Goal: Task Accomplishment & Management: Manage account settings

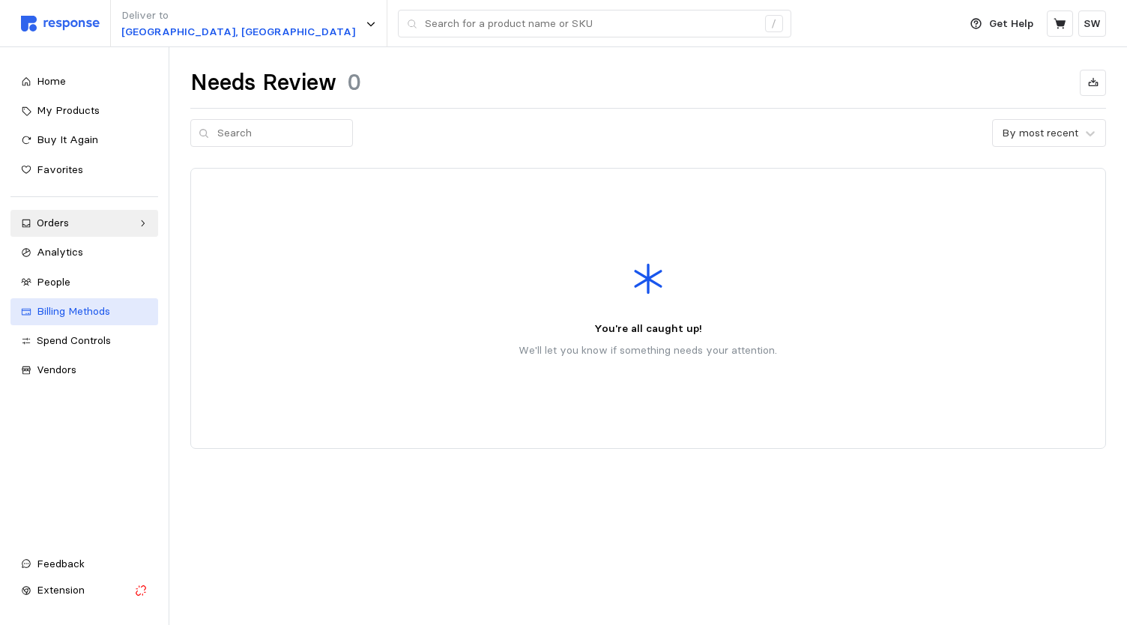
click at [79, 304] on span "Billing Methods" at bounding box center [73, 310] width 73 height 13
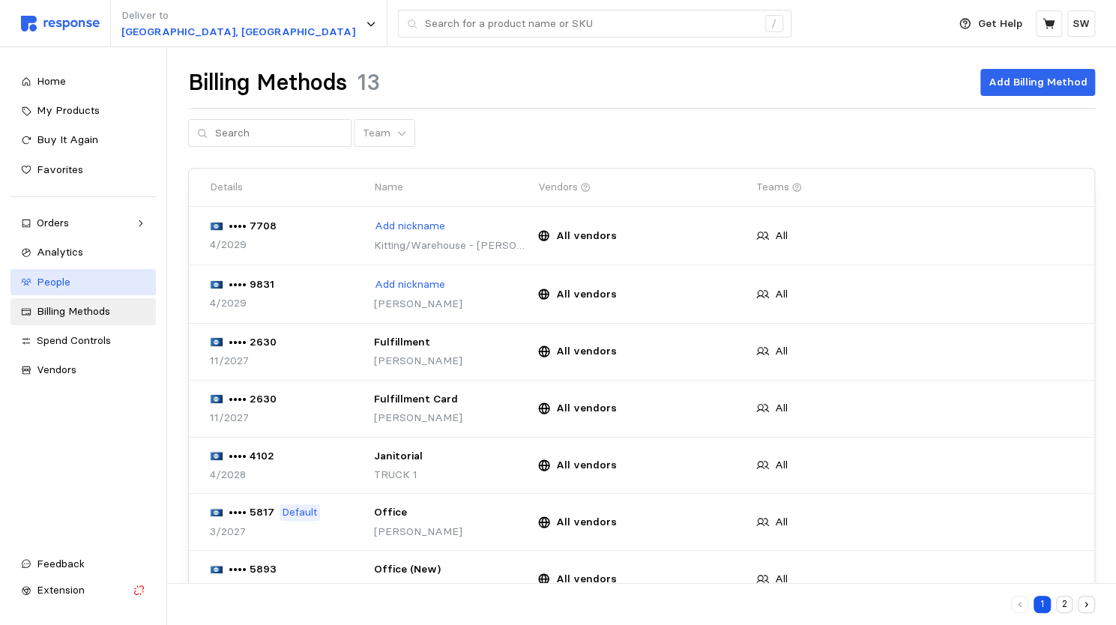
click at [104, 285] on div "People" at bounding box center [91, 282] width 109 height 16
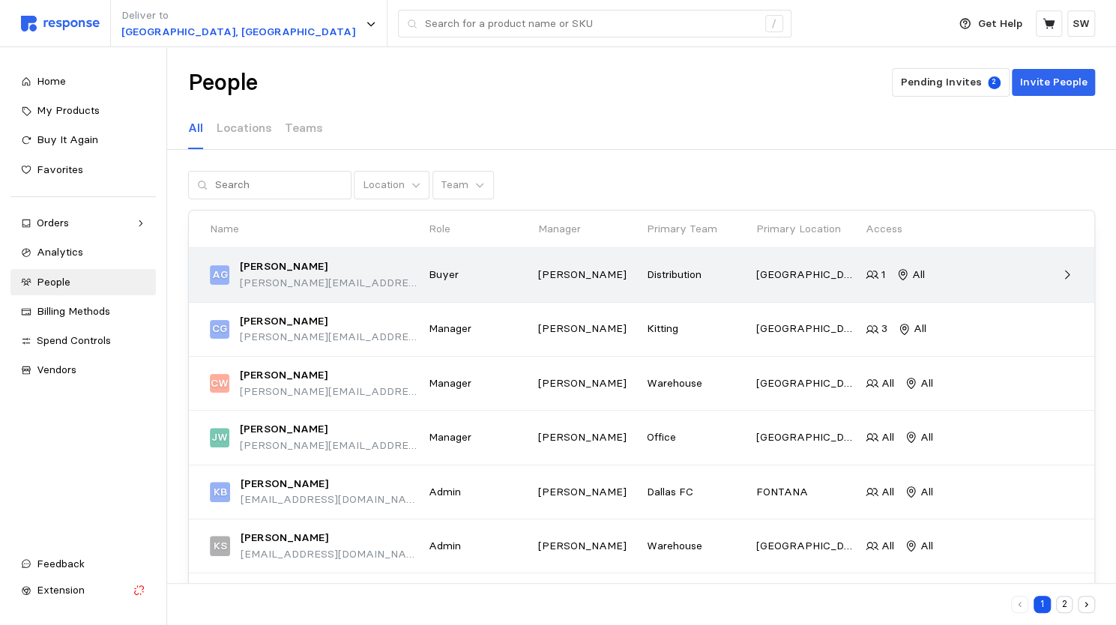
click at [817, 275] on p "[GEOGRAPHIC_DATA], [GEOGRAPHIC_DATA]" at bounding box center [805, 275] width 99 height 16
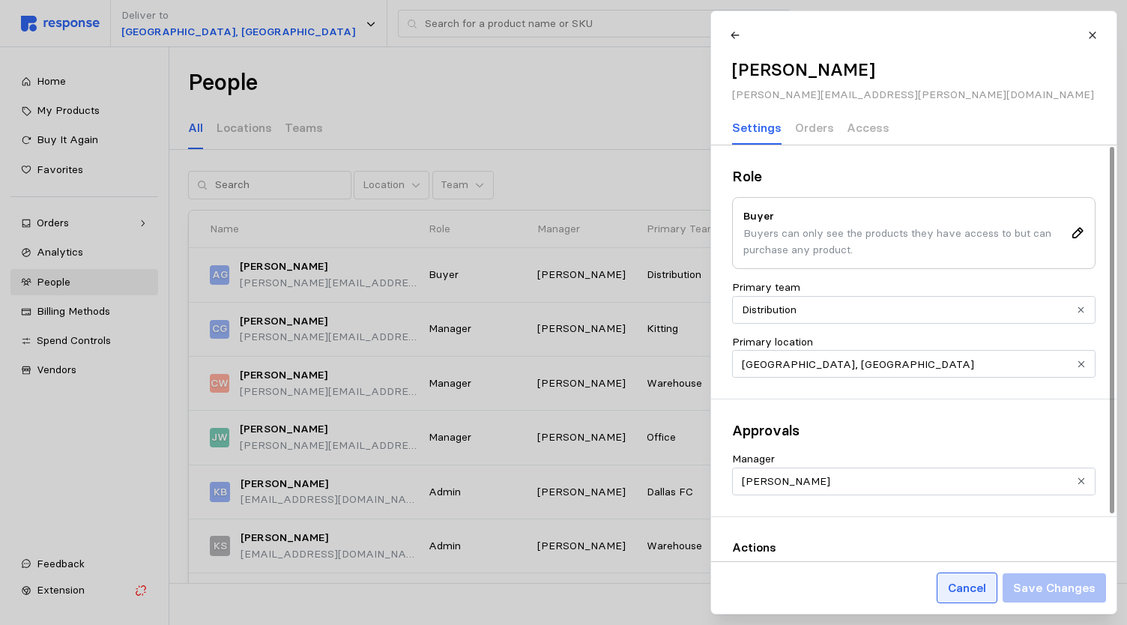
click at [972, 584] on p "Cancel" at bounding box center [966, 587] width 38 height 19
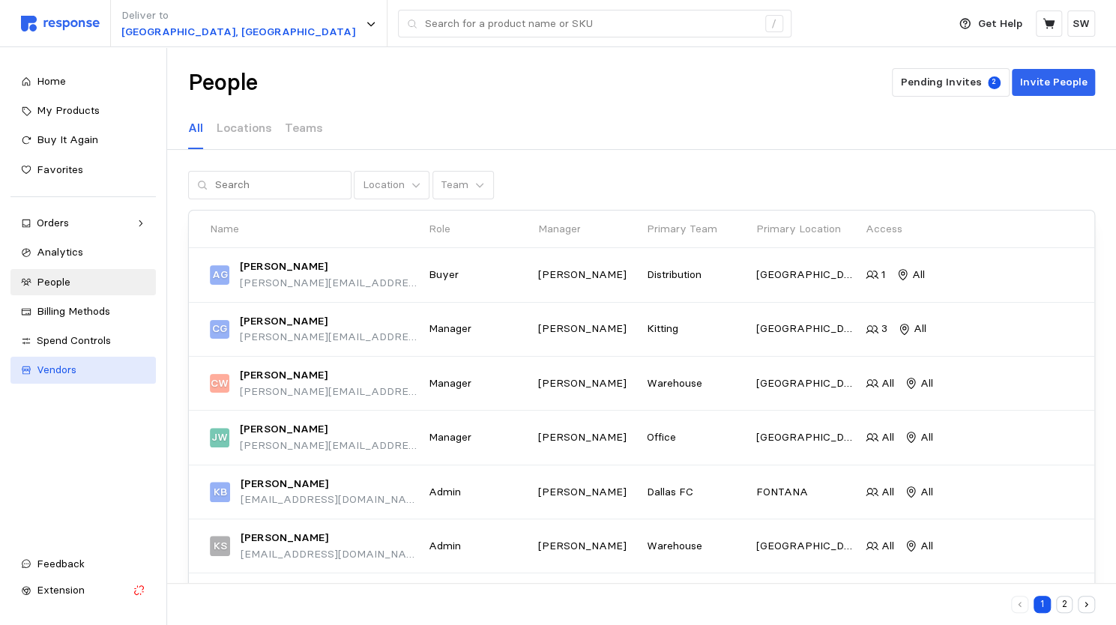
click at [54, 368] on span "Vendors" at bounding box center [57, 369] width 40 height 13
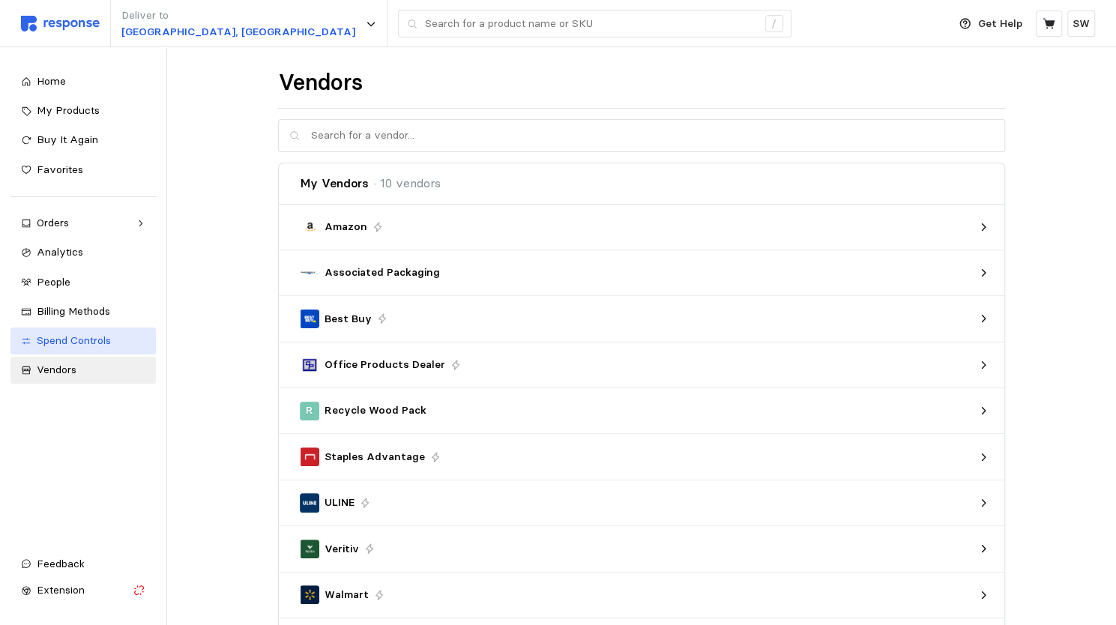
click at [64, 351] on link "Spend Controls" at bounding box center [82, 340] width 145 height 27
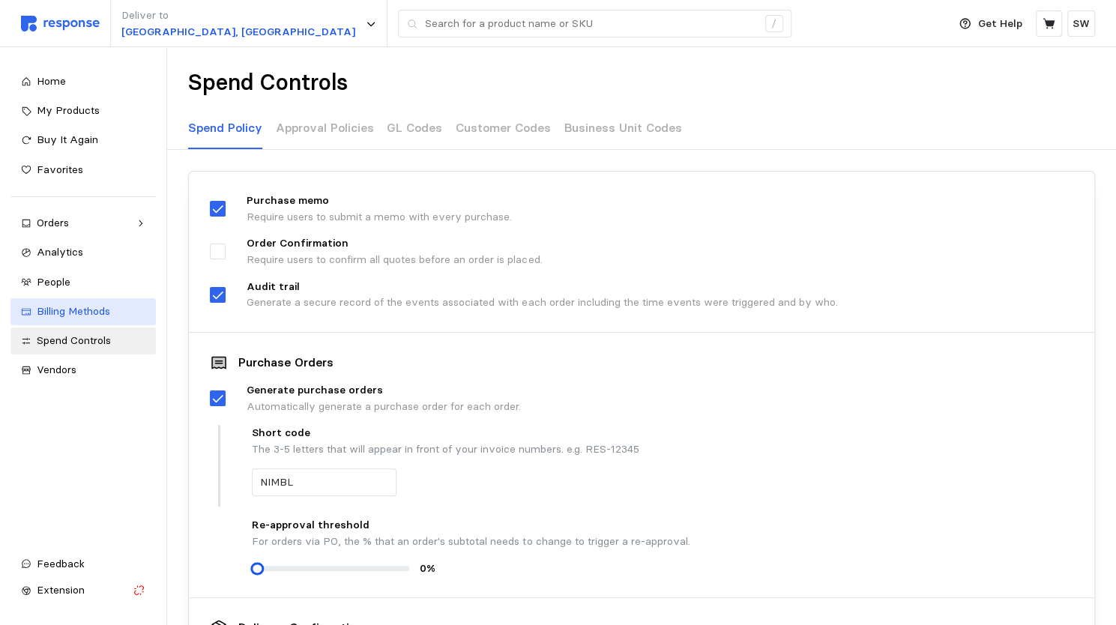
click at [87, 305] on span "Billing Methods" at bounding box center [73, 310] width 73 height 13
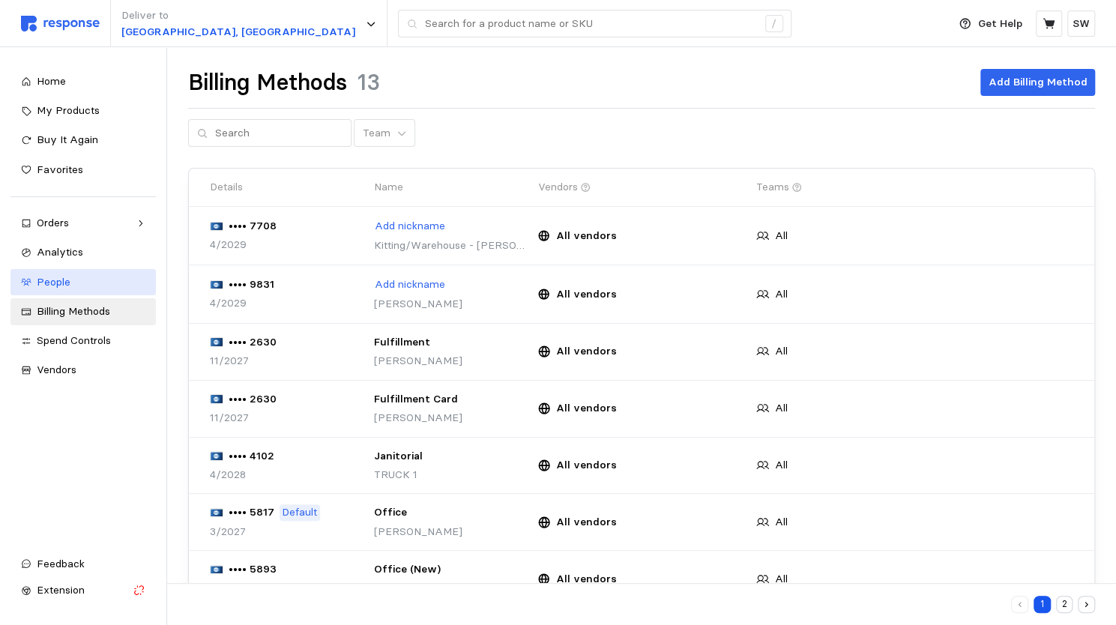
click at [69, 289] on div "People" at bounding box center [91, 282] width 109 height 16
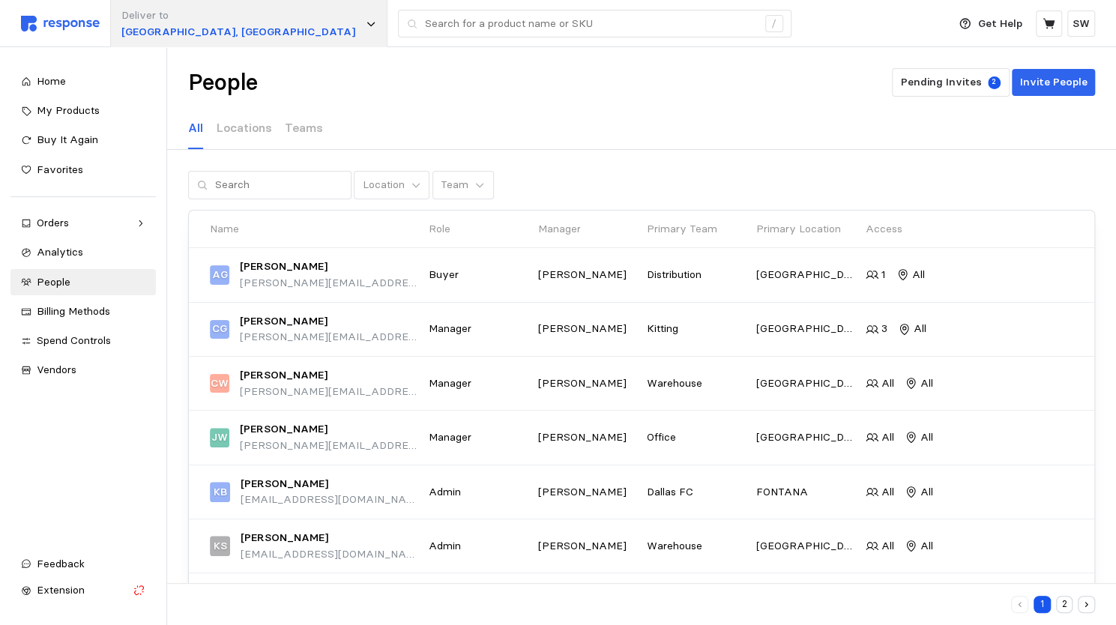
click at [235, 26] on div "Deliver to [GEOGRAPHIC_DATA], [GEOGRAPHIC_DATA]" at bounding box center [248, 23] width 277 height 47
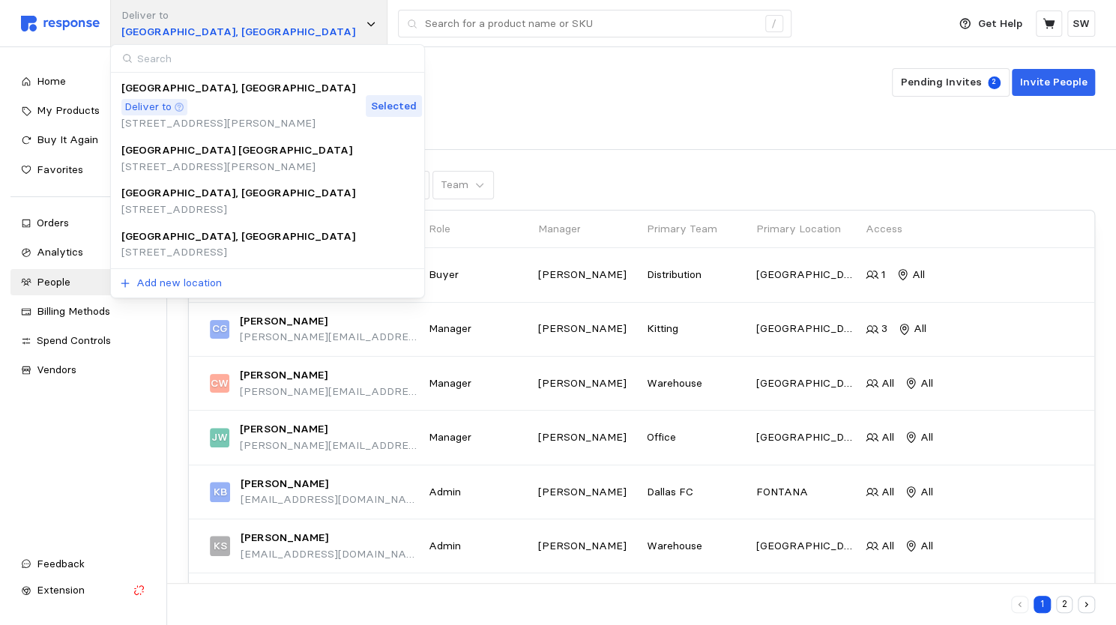
click at [367, 22] on icon at bounding box center [370, 24] width 7 height 4
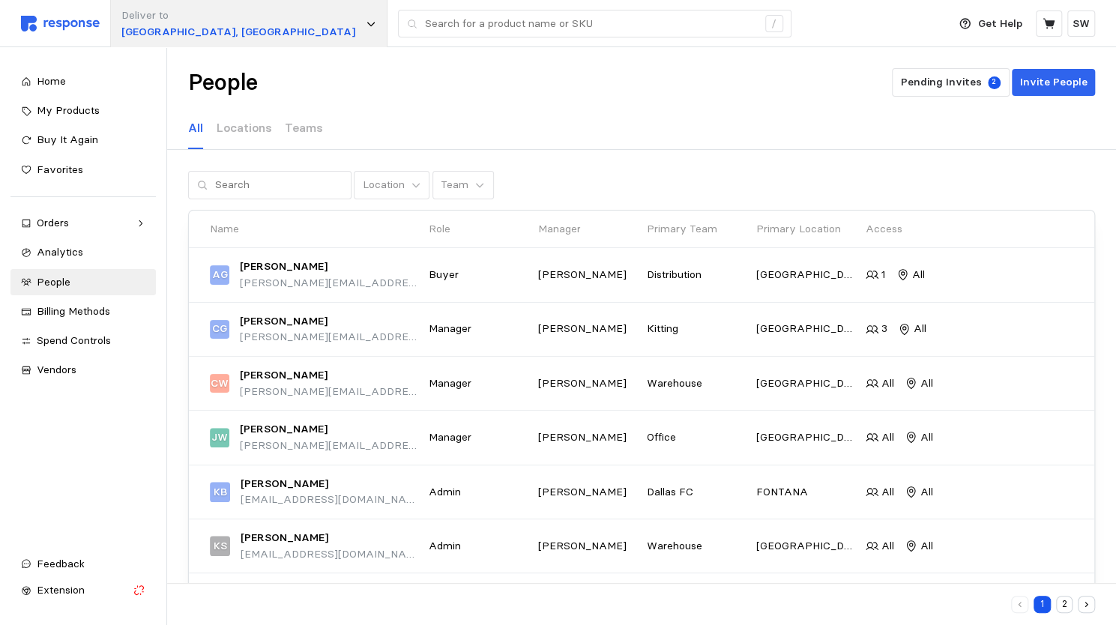
click at [366, 28] on icon at bounding box center [371, 24] width 10 height 10
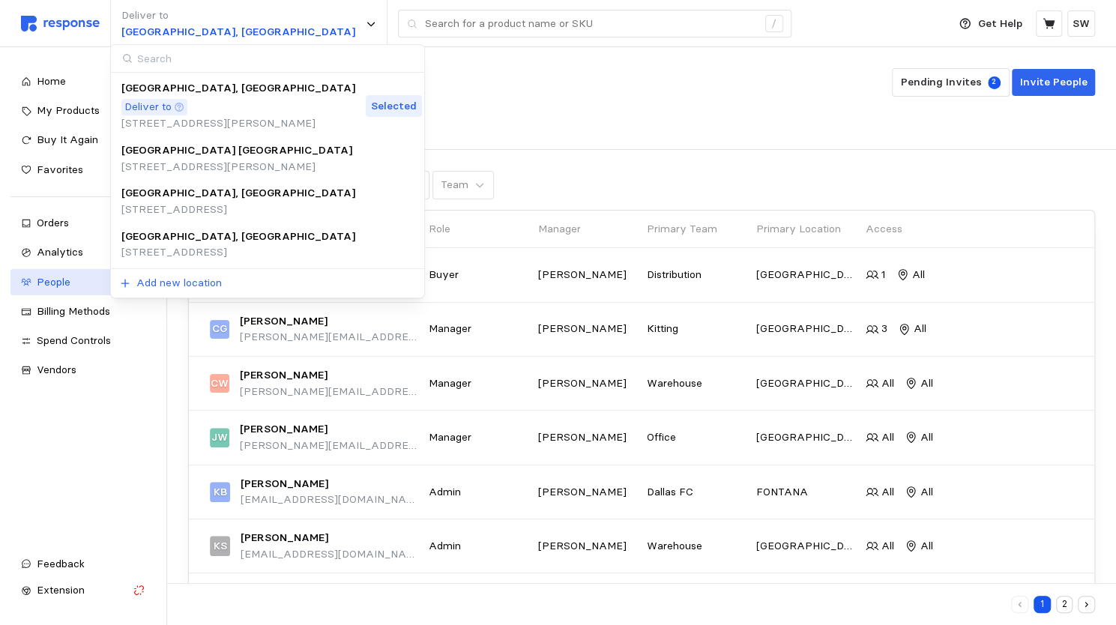
click at [79, 287] on div "People" at bounding box center [91, 282] width 109 height 16
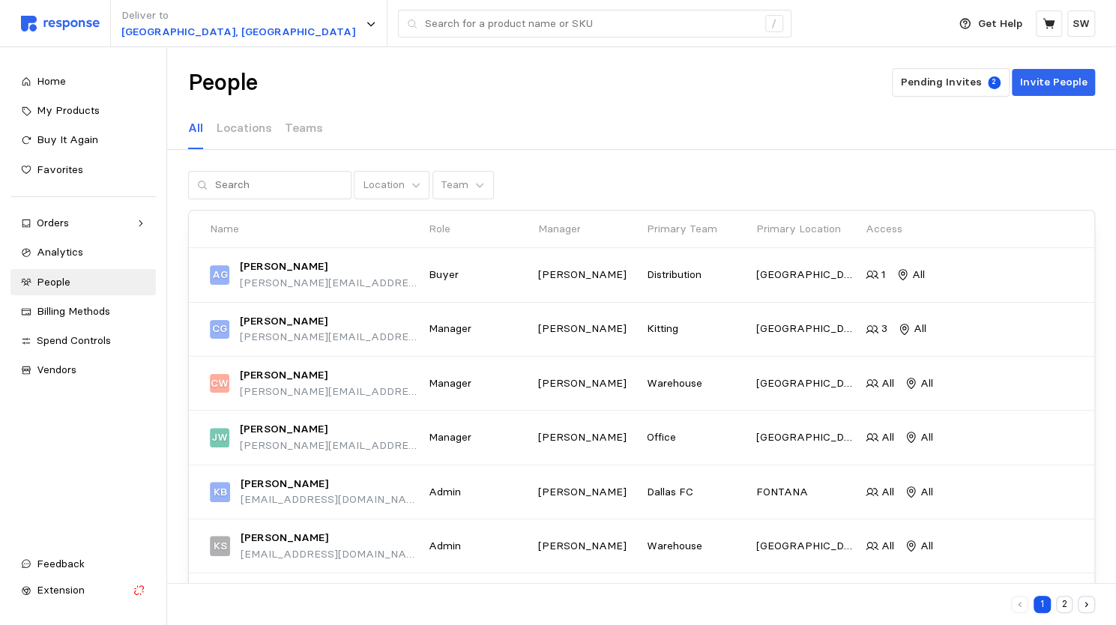
scroll to position [225, 0]
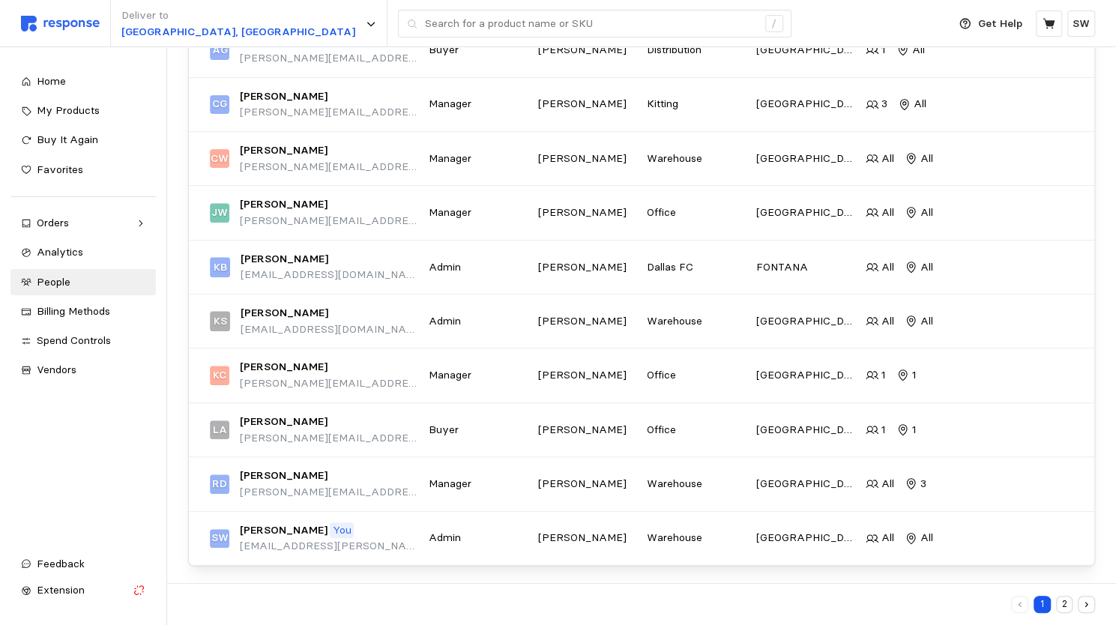
click at [1064, 608] on button "2" at bounding box center [1064, 604] width 17 height 17
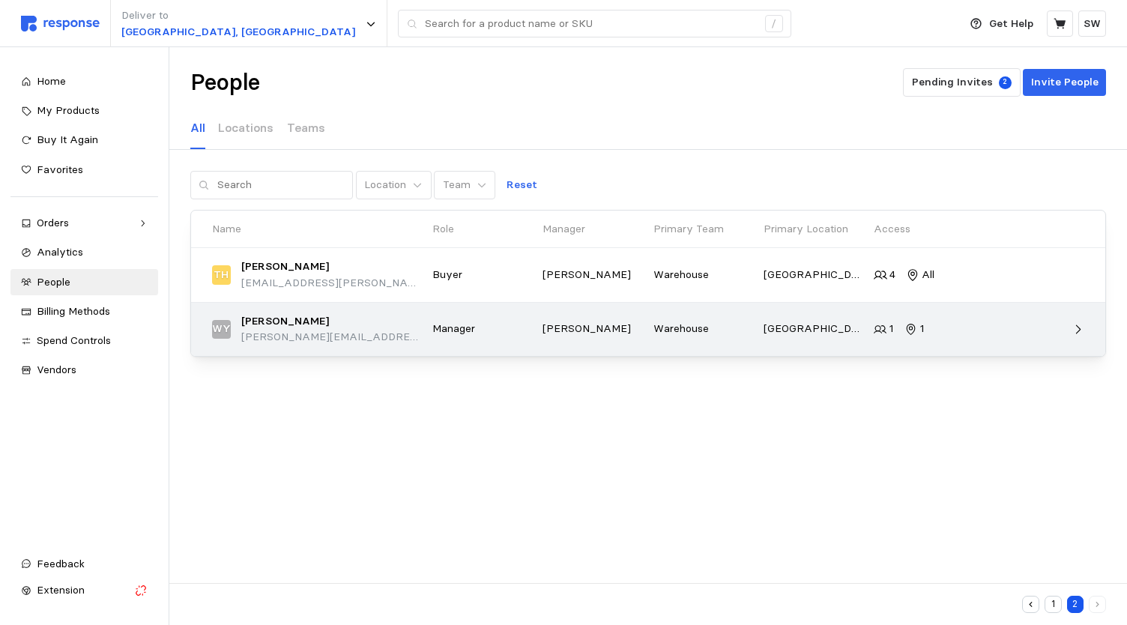
click at [386, 321] on div "[PERSON_NAME] [PERSON_NAME][EMAIL_ADDRESS][PERSON_NAME][DOMAIN_NAME]" at bounding box center [317, 329] width 211 height 32
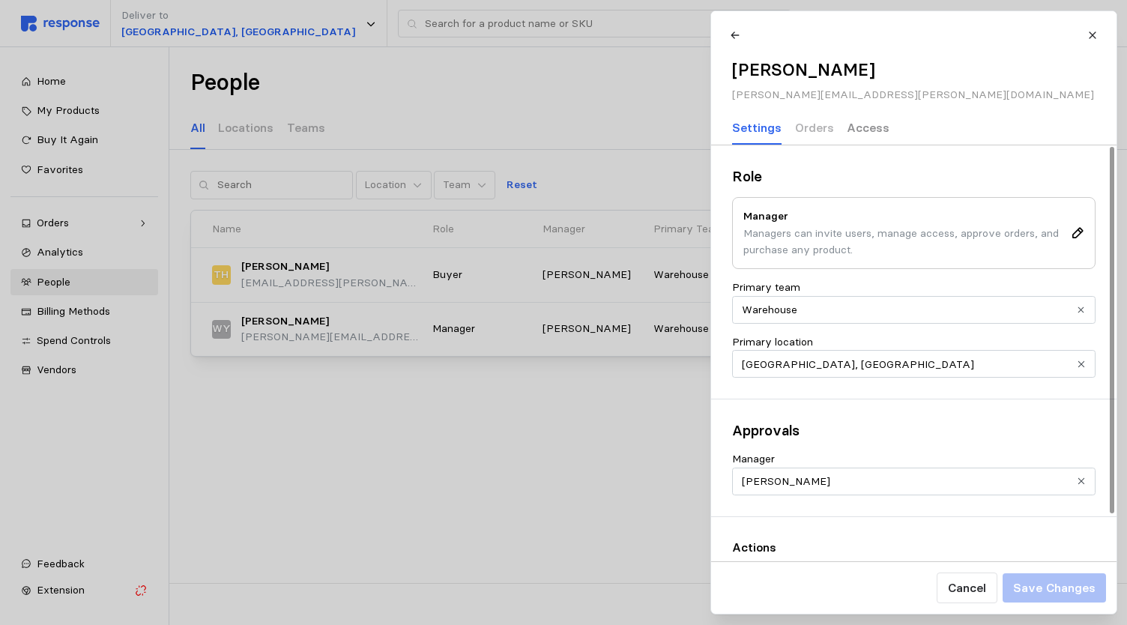
click at [853, 124] on p "Access" at bounding box center [868, 127] width 43 height 19
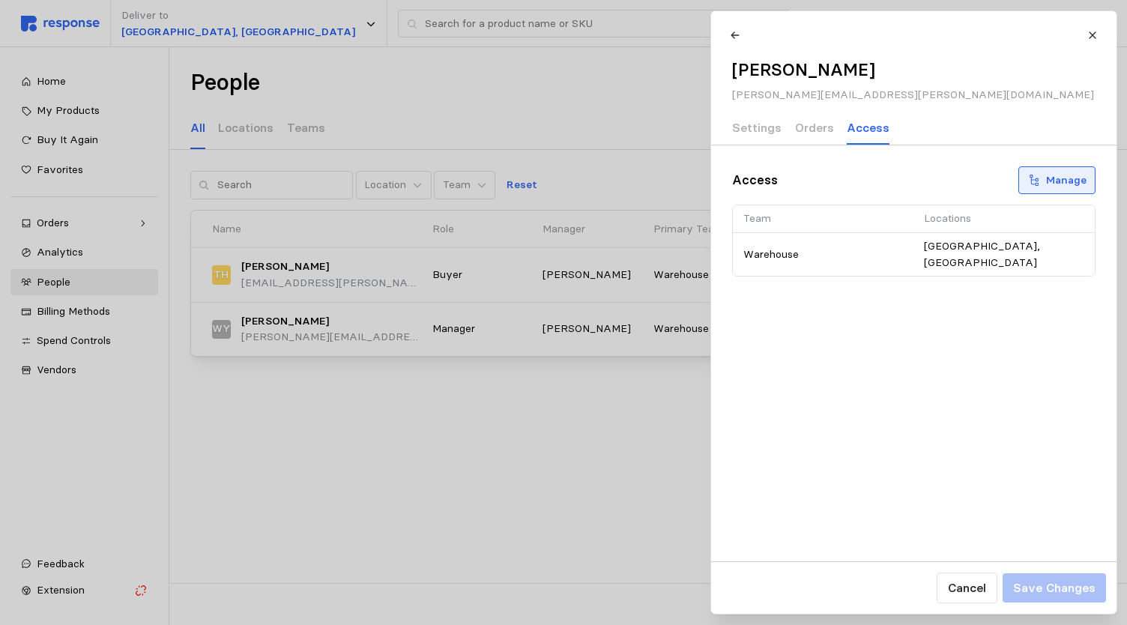
click at [1079, 182] on p "Manage" at bounding box center [1066, 180] width 40 height 16
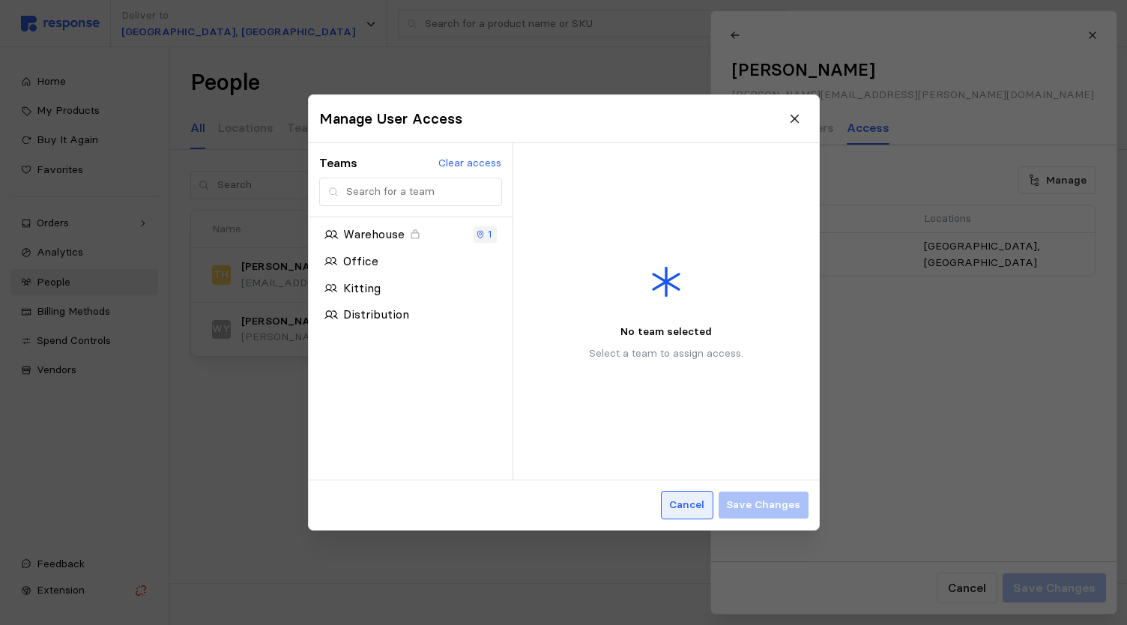
click at [689, 500] on p "Cancel" at bounding box center [686, 505] width 35 height 16
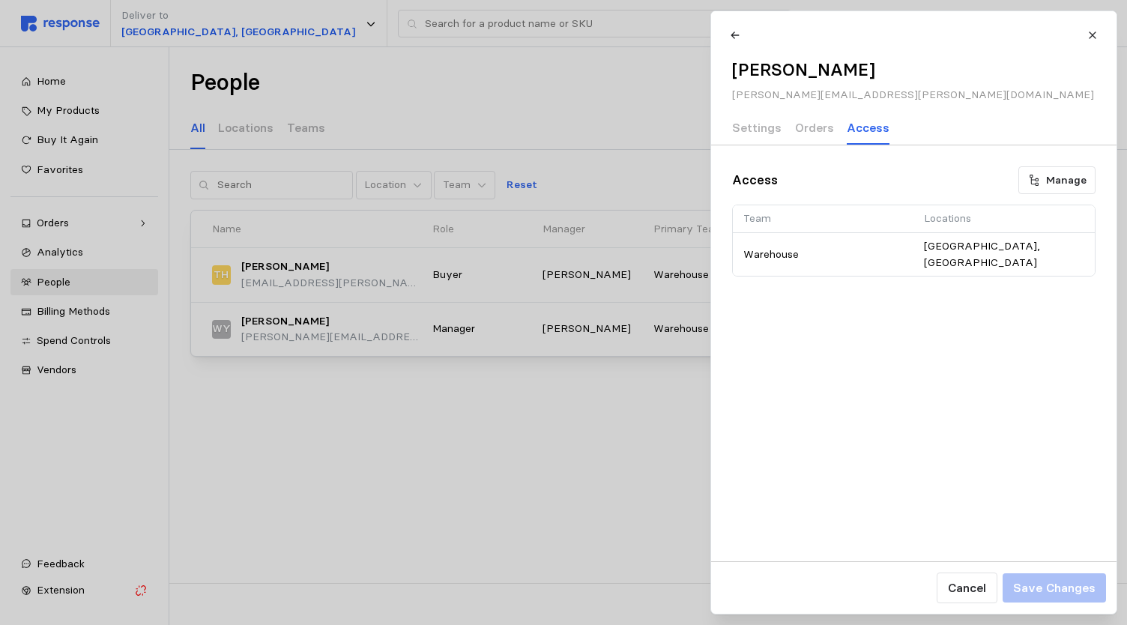
click at [781, 122] on div "Settings Orders Access" at bounding box center [810, 128] width 157 height 31
click at [763, 128] on p "Settings" at bounding box center [756, 127] width 49 height 19
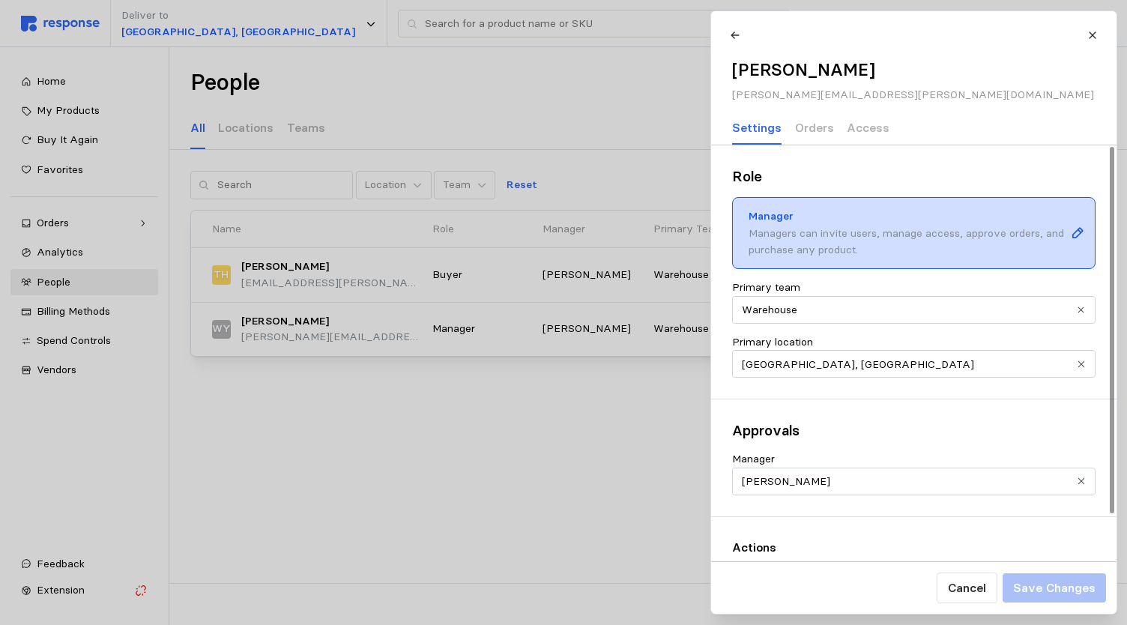
click at [1079, 235] on icon at bounding box center [1077, 232] width 13 height 13
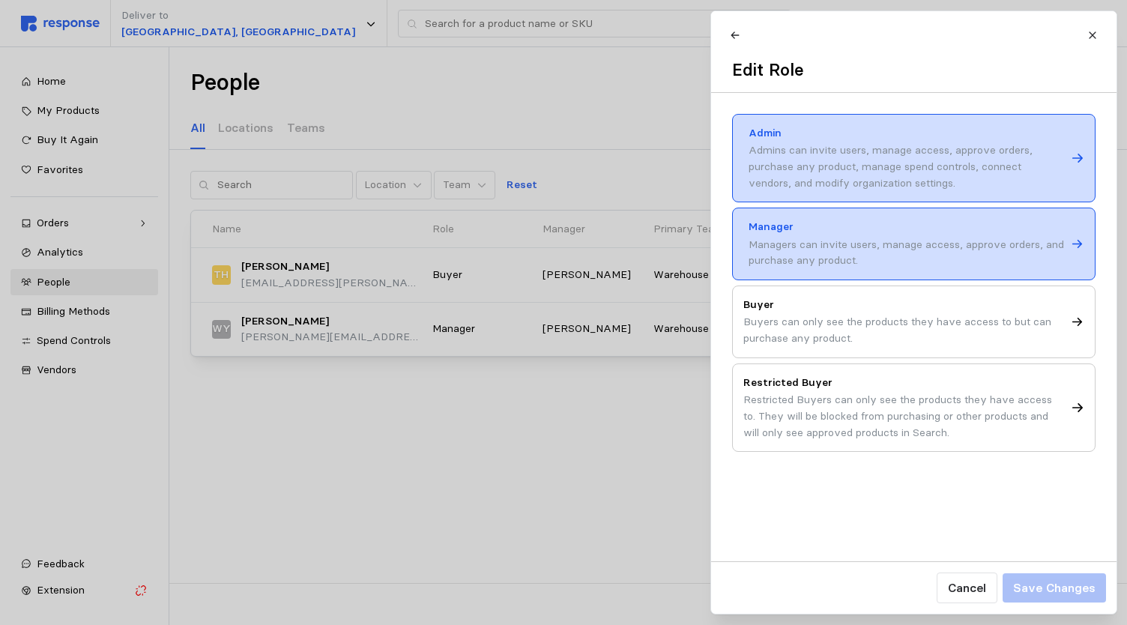
click at [982, 182] on div "Admins can invite users, manage access, approve orders, purchase any product, m…" at bounding box center [907, 166] width 317 height 49
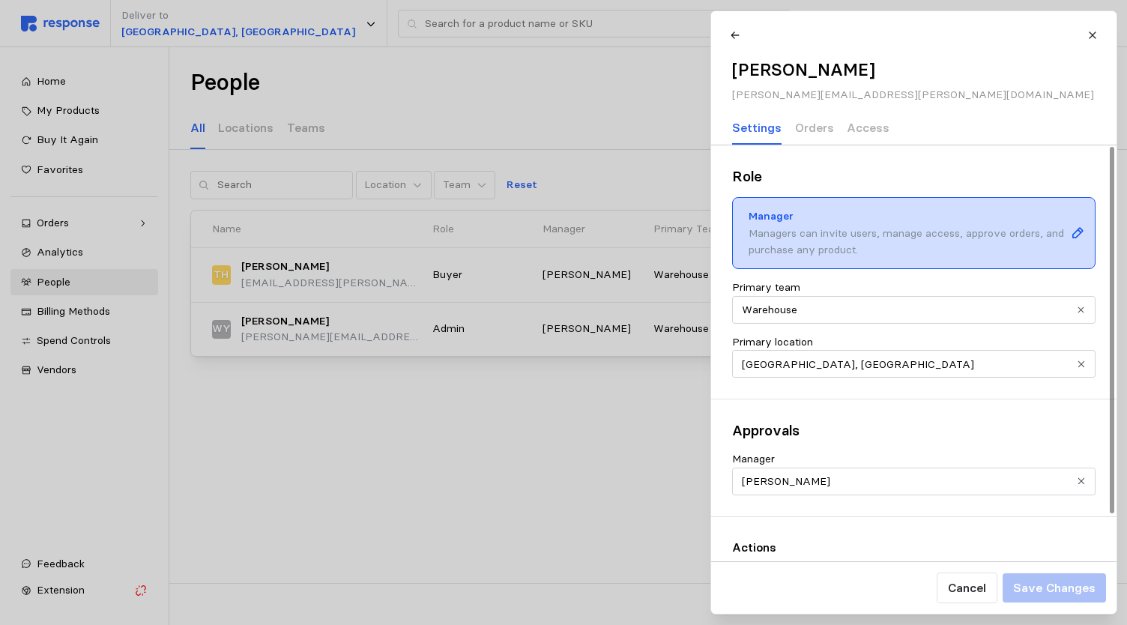
scroll to position [55, 0]
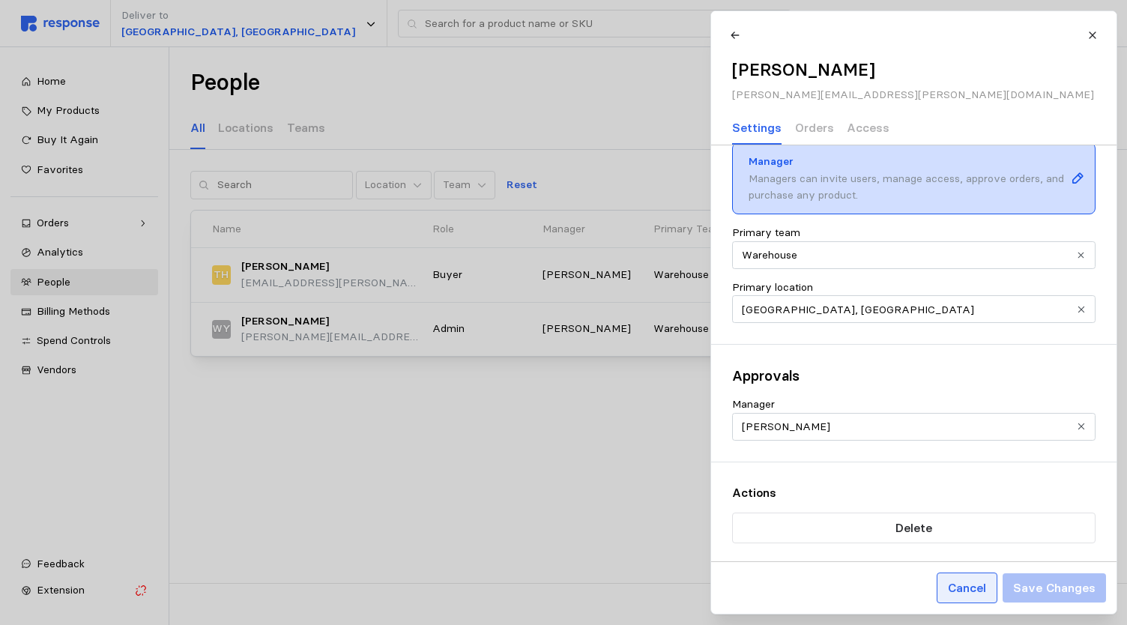
click at [985, 587] on p "Cancel" at bounding box center [966, 587] width 38 height 19
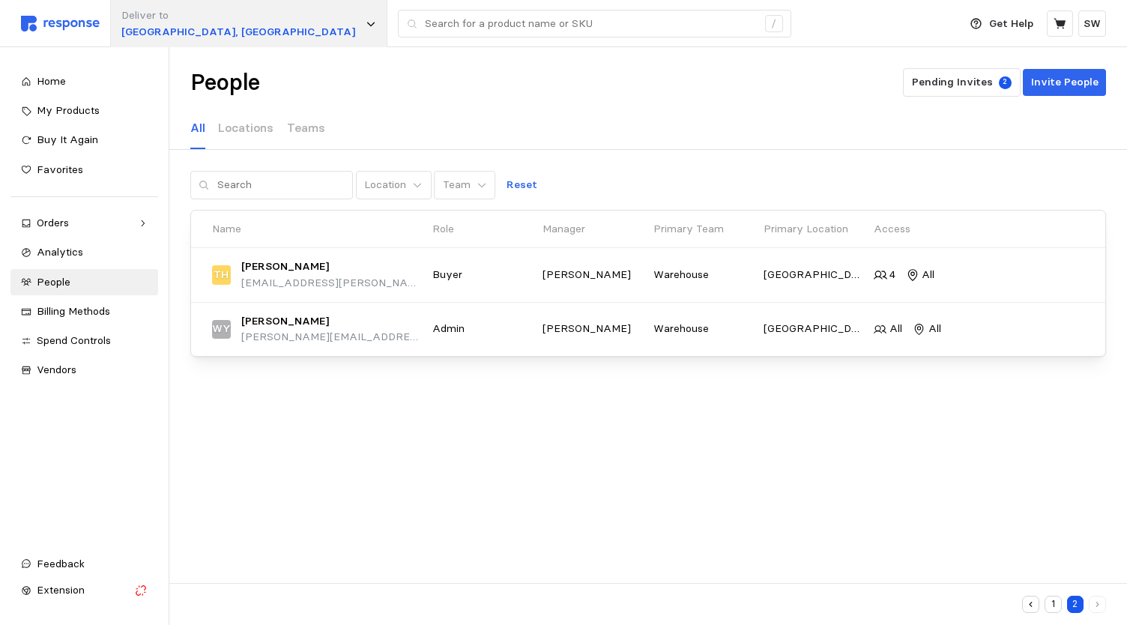
click at [366, 25] on icon at bounding box center [371, 24] width 10 height 10
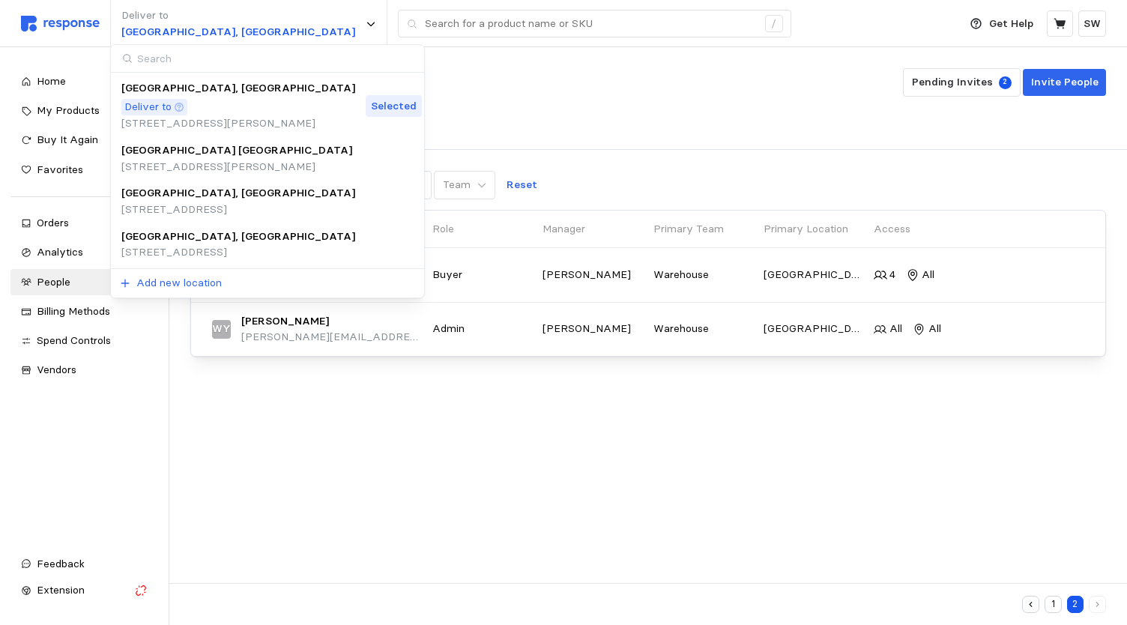
click at [232, 159] on p "[STREET_ADDRESS][PERSON_NAME]" at bounding box center [236, 167] width 231 height 16
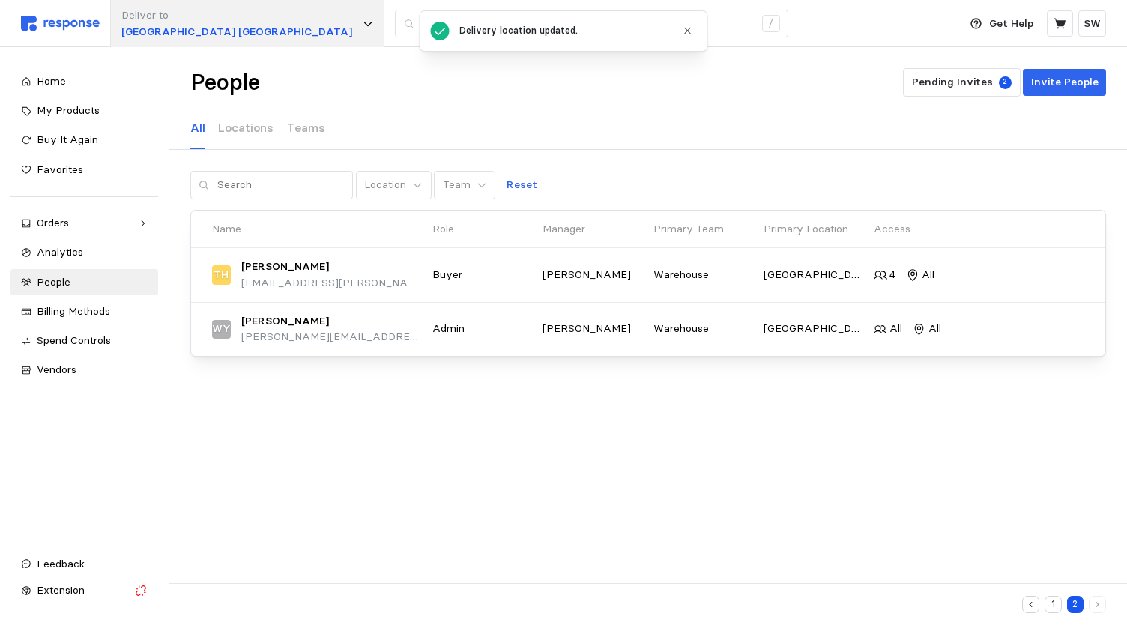
click at [363, 23] on icon at bounding box center [368, 24] width 10 height 10
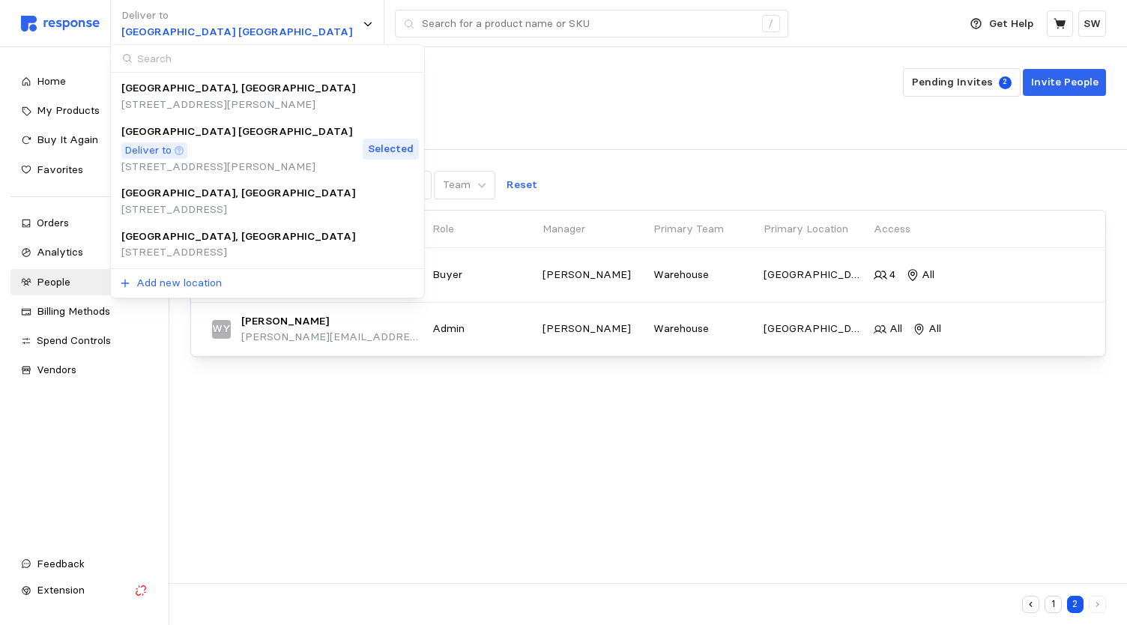
click at [184, 145] on icon at bounding box center [179, 150] width 10 height 10
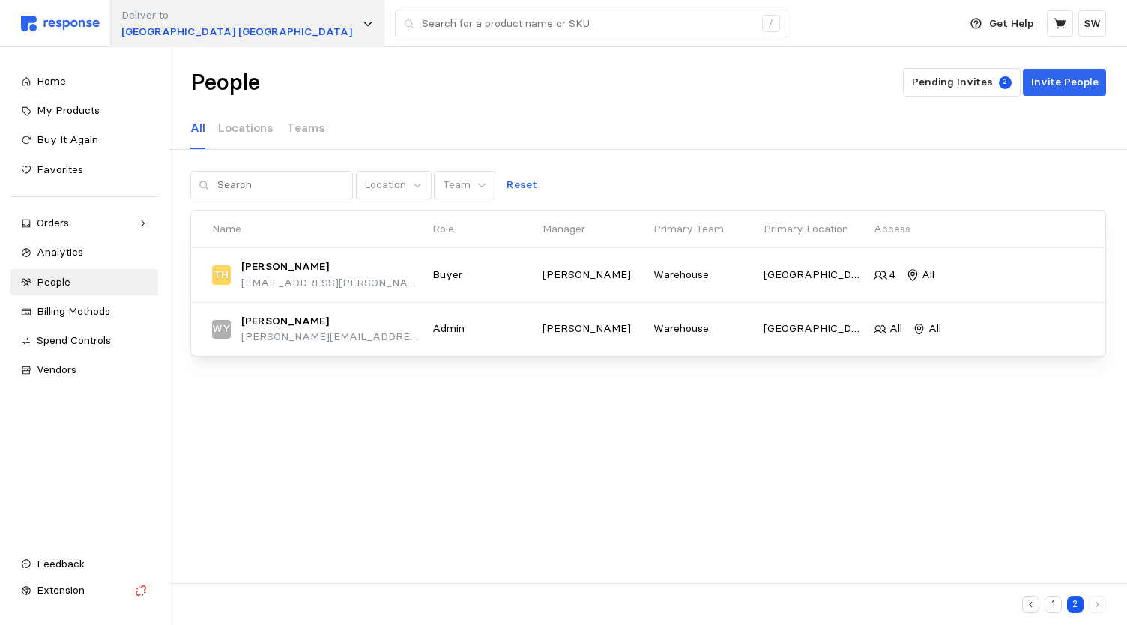
click at [232, 17] on div "Deliver to [GEOGRAPHIC_DATA] [GEOGRAPHIC_DATA]" at bounding box center [247, 23] width 274 height 47
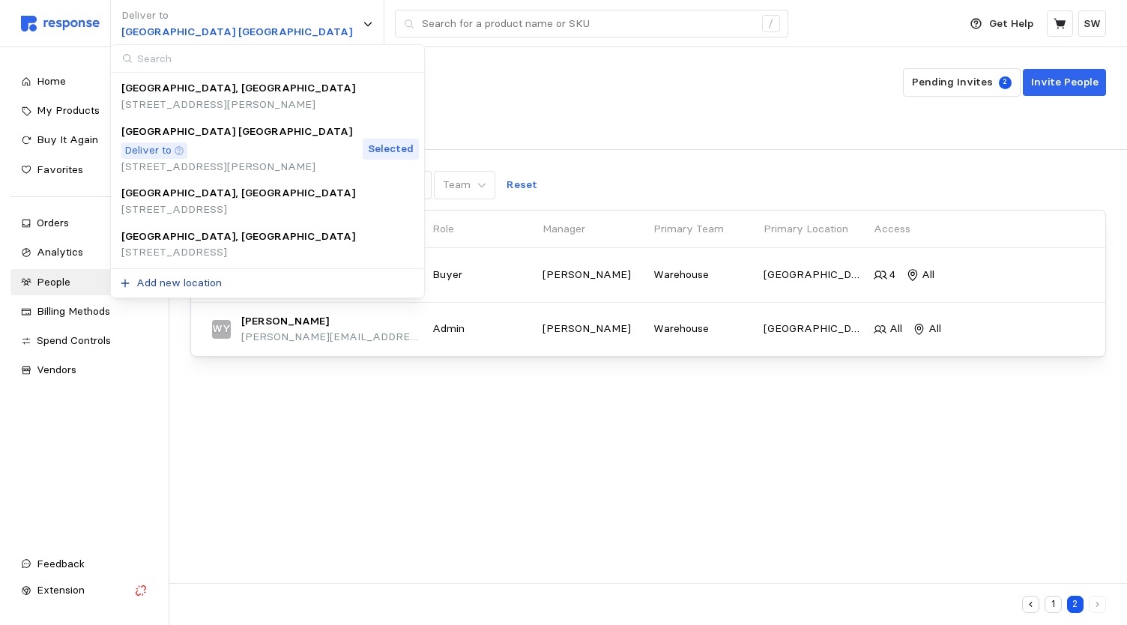
click at [187, 275] on p "Add new location" at bounding box center [178, 283] width 85 height 16
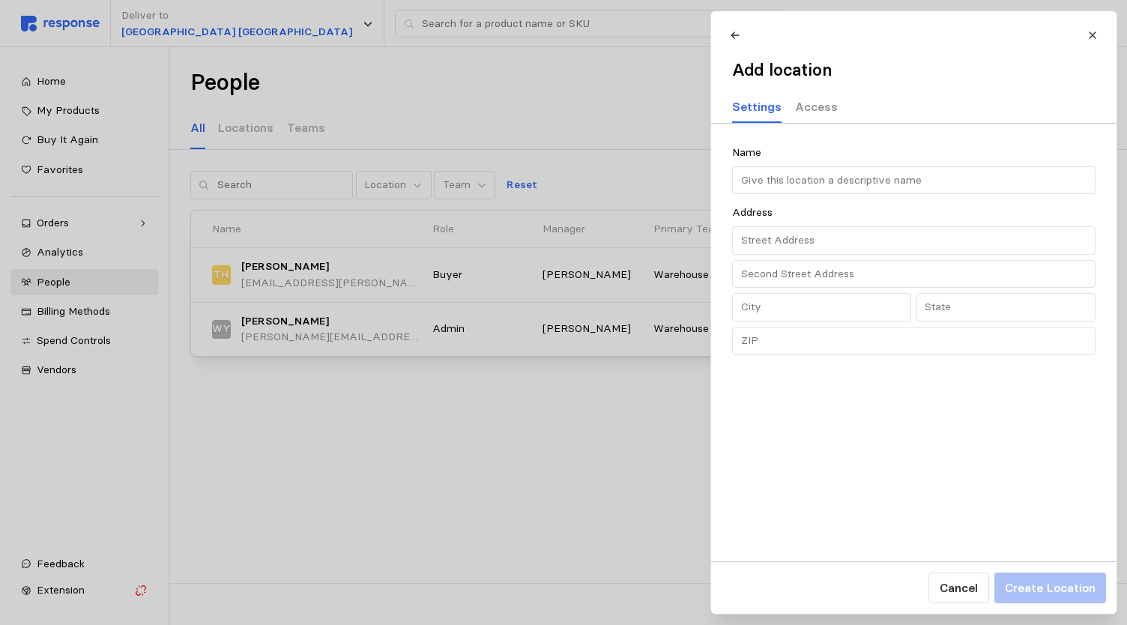
click at [822, 110] on p "Access" at bounding box center [815, 106] width 43 height 19
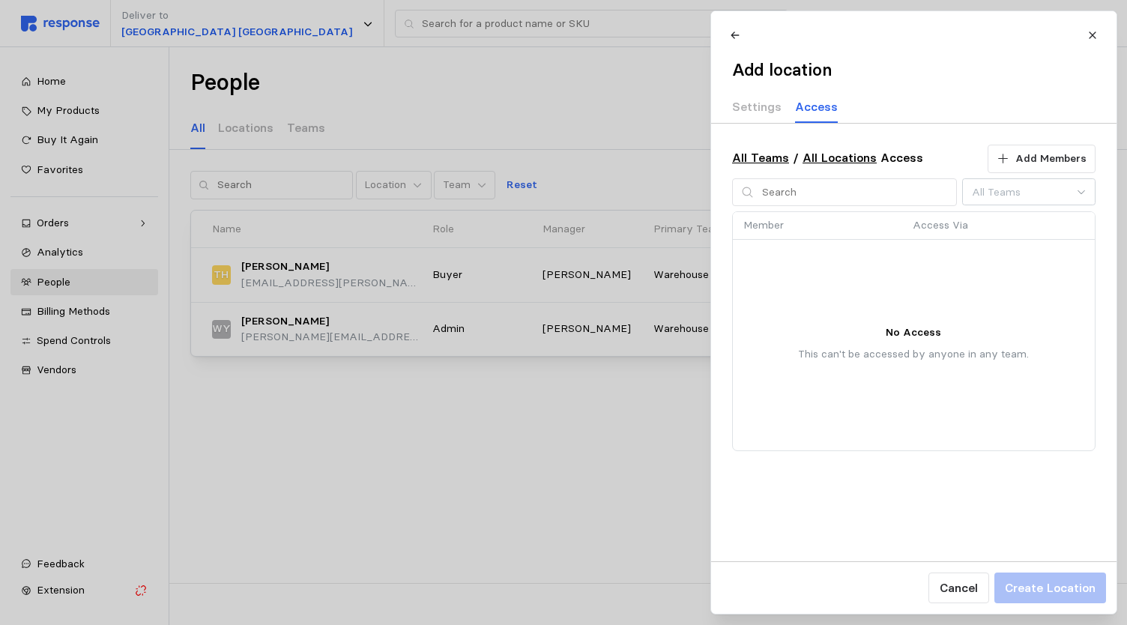
click at [827, 161] on link "All Locations" at bounding box center [839, 158] width 74 height 14
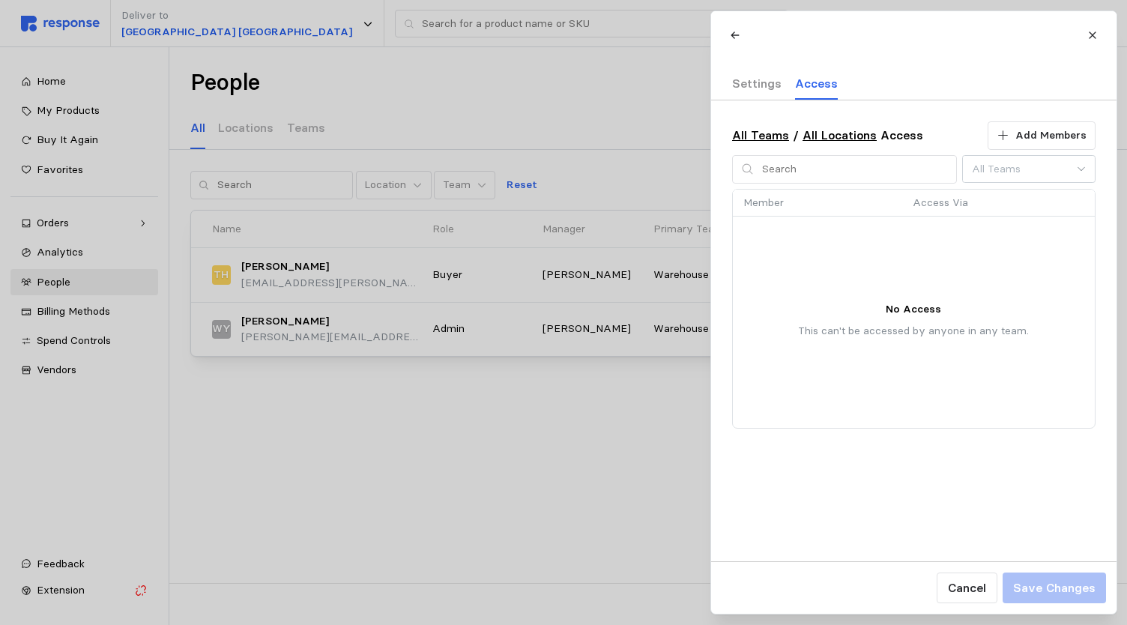
click at [771, 79] on p "Settings" at bounding box center [756, 83] width 49 height 19
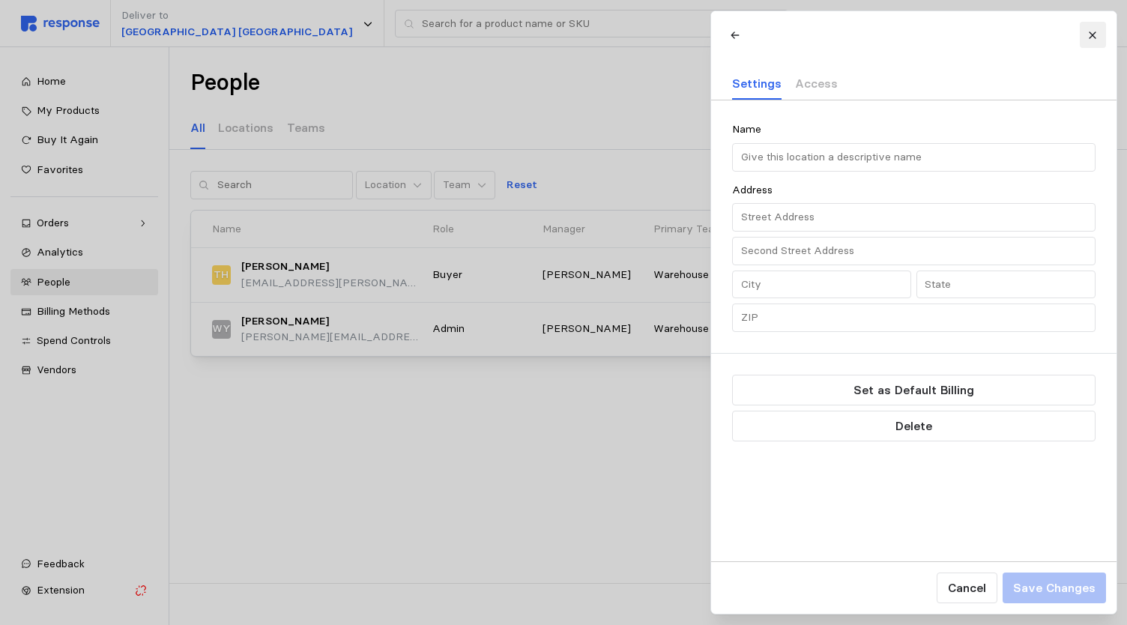
click at [1082, 41] on button at bounding box center [1092, 35] width 26 height 26
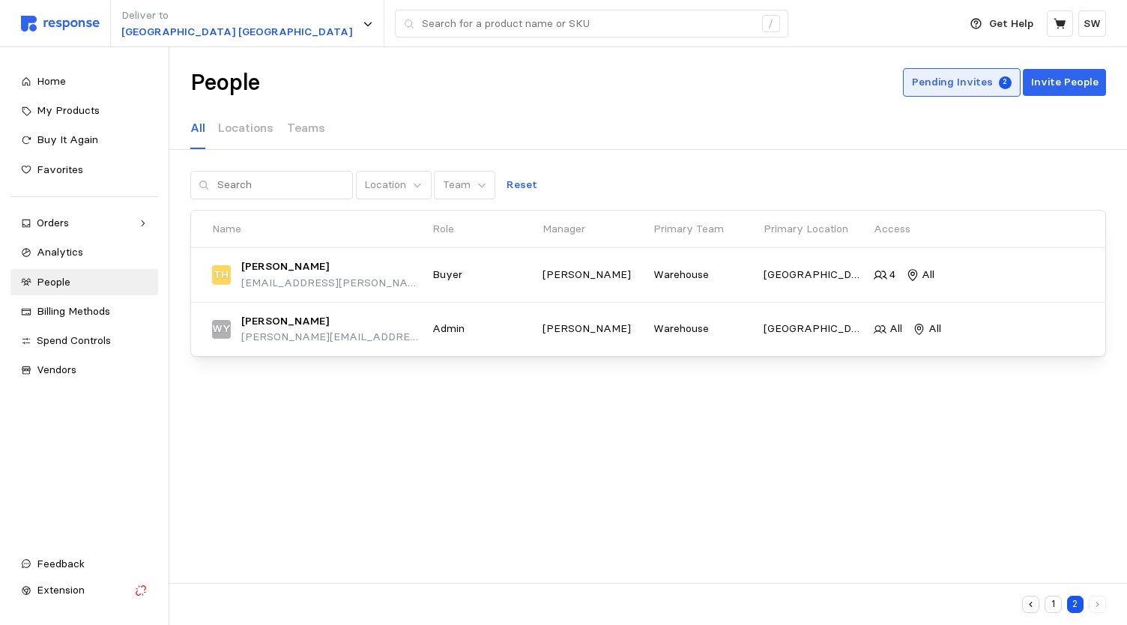
click at [947, 82] on p "Pending Invites" at bounding box center [952, 82] width 81 height 16
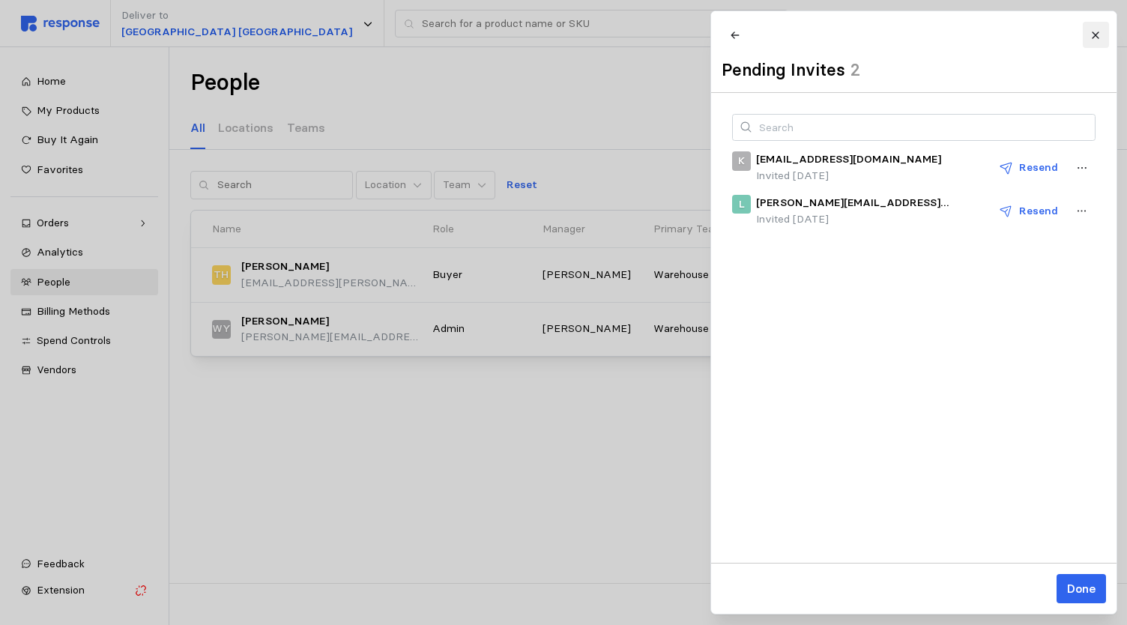
click at [1097, 37] on icon at bounding box center [1095, 35] width 10 height 10
